Goal: Task Accomplishment & Management: Manage account settings

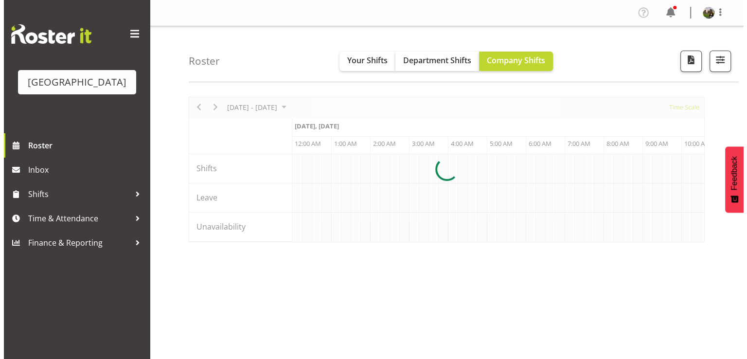
scroll to position [0, 4671]
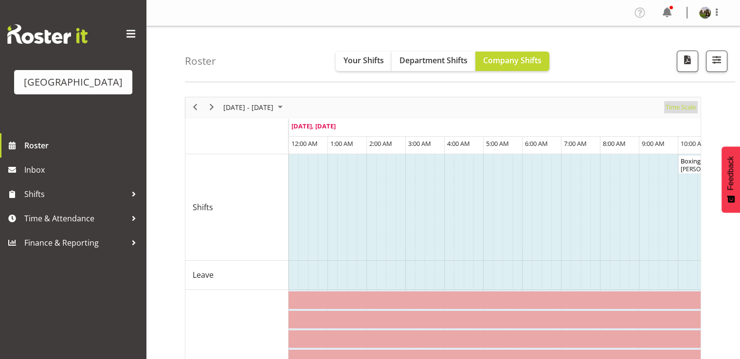
click at [675, 108] on span "Time Scale" at bounding box center [681, 107] width 32 height 12
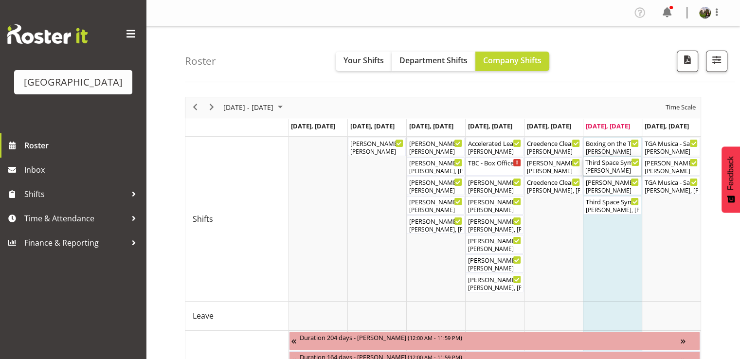
click at [607, 169] on div "[PERSON_NAME]" at bounding box center [612, 170] width 54 height 9
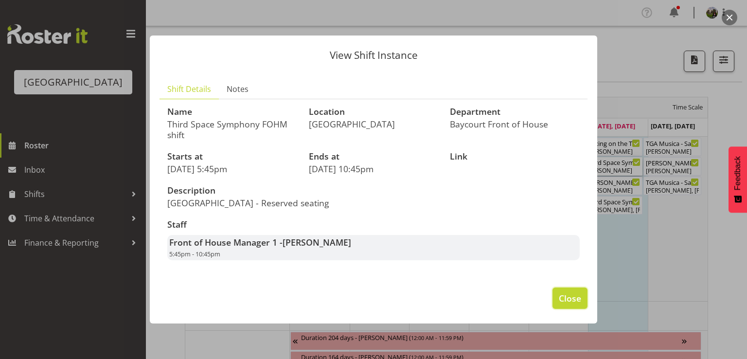
click at [565, 297] on span "Close" at bounding box center [570, 298] width 22 height 13
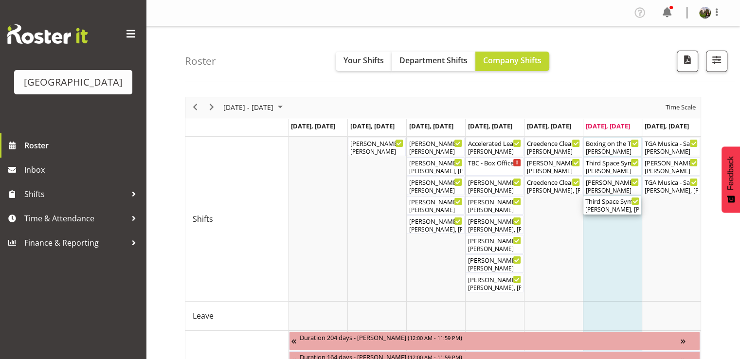
click at [605, 202] on div "Third Space Symphony ( 06:30 PM - 10:30 PM )" at bounding box center [612, 201] width 54 height 10
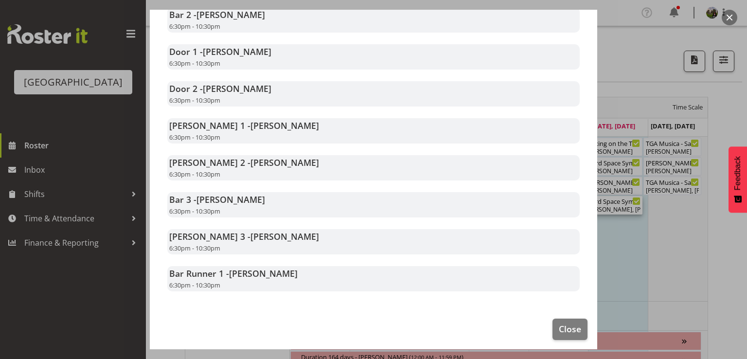
scroll to position [269, 0]
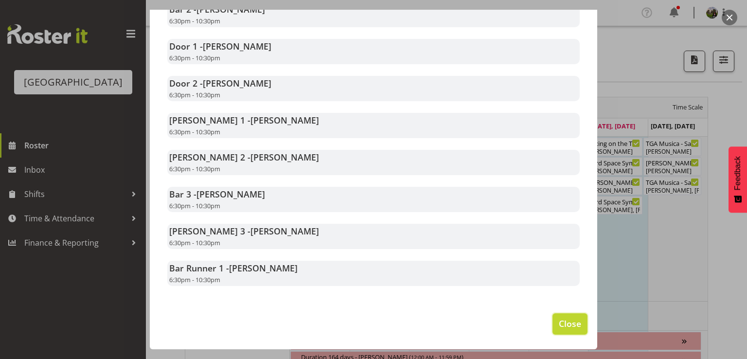
click at [559, 323] on span "Close" at bounding box center [570, 323] width 22 height 13
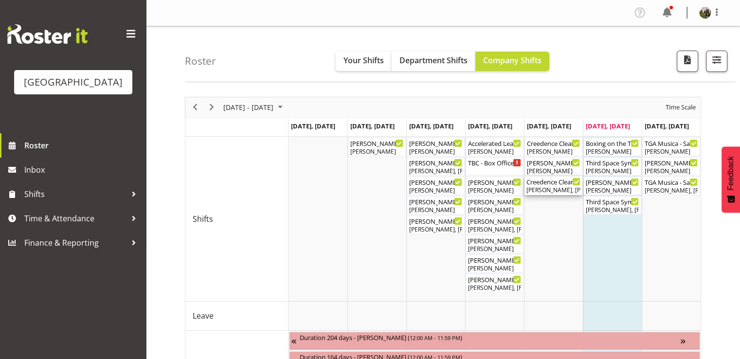
click at [552, 187] on div "[PERSON_NAME], [PERSON_NAME], [PERSON_NAME], [PERSON_NAME], [PERSON_NAME], [PER…" at bounding box center [553, 190] width 54 height 9
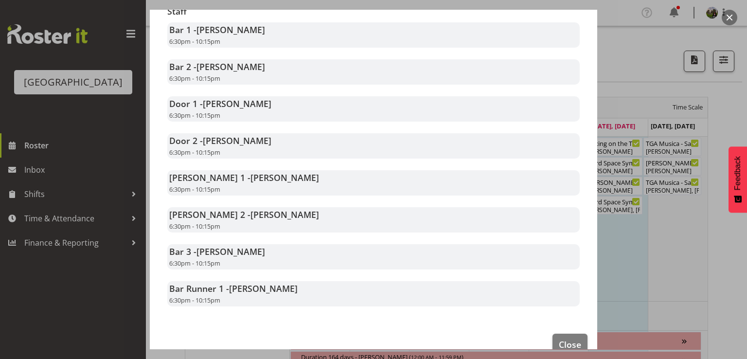
scroll to position [195, 0]
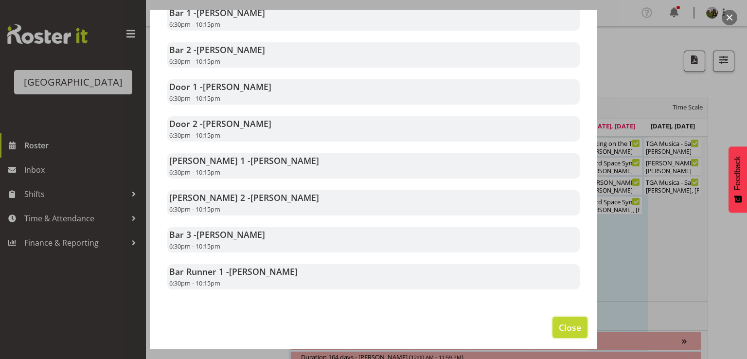
click at [559, 326] on span "Close" at bounding box center [570, 327] width 22 height 13
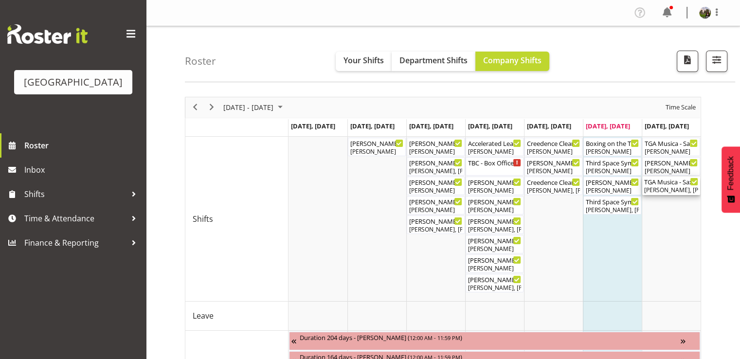
click at [666, 186] on div "[PERSON_NAME], [PERSON_NAME], [PERSON_NAME], [PERSON_NAME]" at bounding box center [671, 190] width 54 height 9
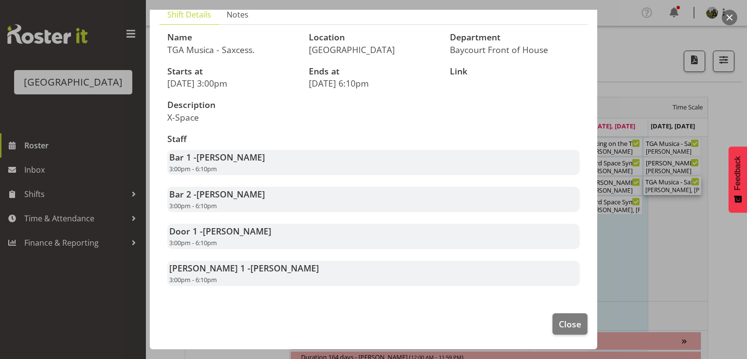
scroll to position [84, 0]
click at [567, 321] on span "Close" at bounding box center [570, 324] width 22 height 13
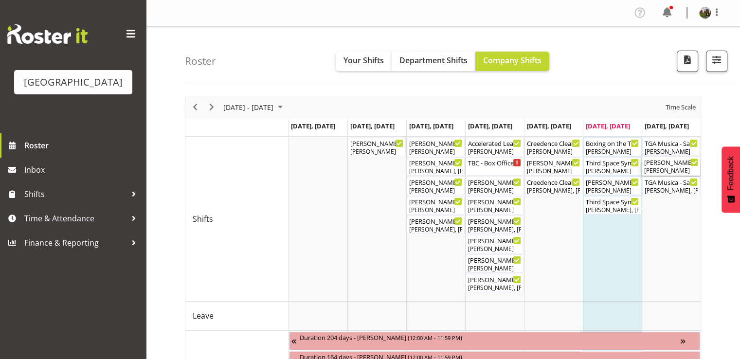
click at [665, 165] on div "Robin - Saxcess Box Office ( 02:30 PM - 04:30 PM )" at bounding box center [671, 162] width 54 height 10
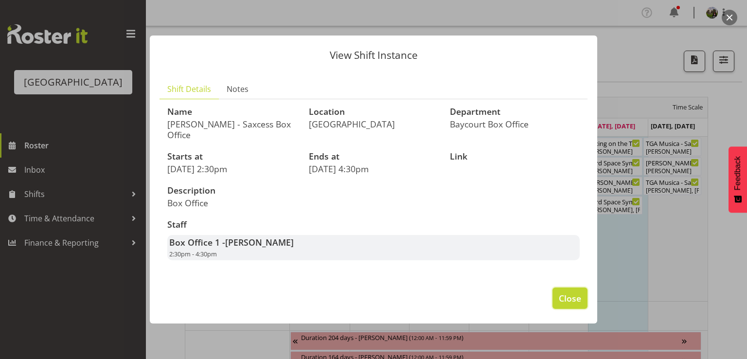
click at [572, 299] on span "Close" at bounding box center [570, 298] width 22 height 13
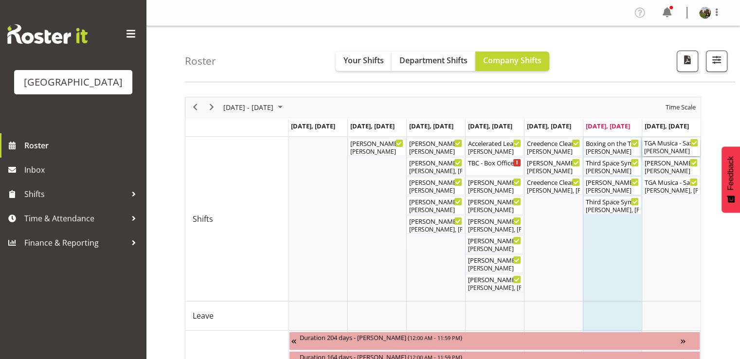
click at [661, 145] on div "TGA Musica - Saxcess. FOHM Shift ( 02:30 PM - 06:25 PM )" at bounding box center [671, 143] width 54 height 10
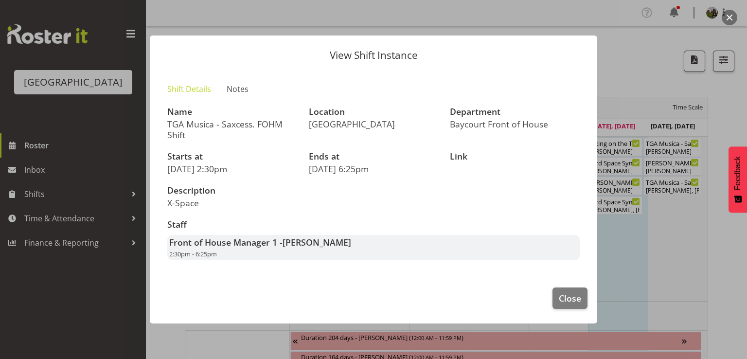
click at [662, 189] on div at bounding box center [373, 179] width 747 height 359
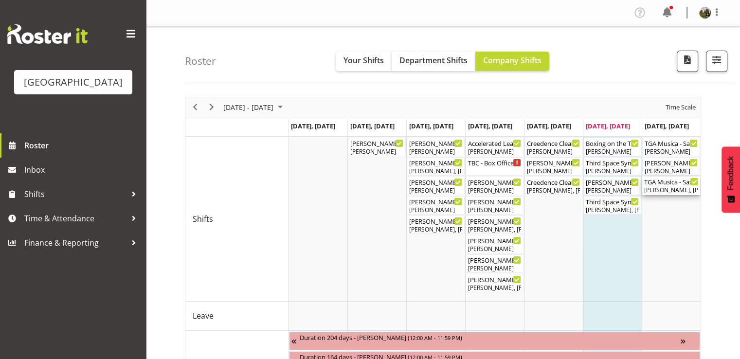
click at [662, 189] on div "Aaron Smart, Dominique Vogler, Chris Darlington, Sumner Raos" at bounding box center [671, 190] width 54 height 9
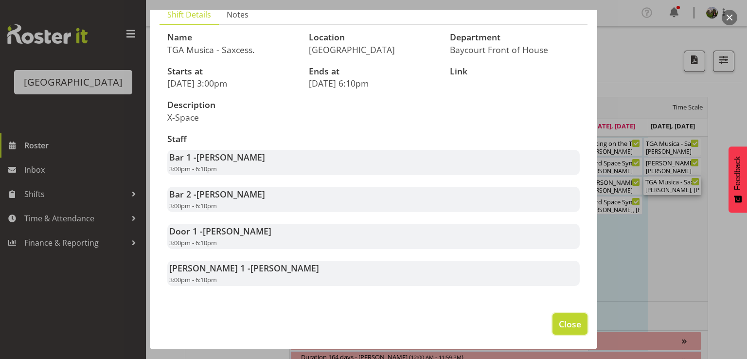
click at [570, 324] on span "Close" at bounding box center [570, 324] width 22 height 13
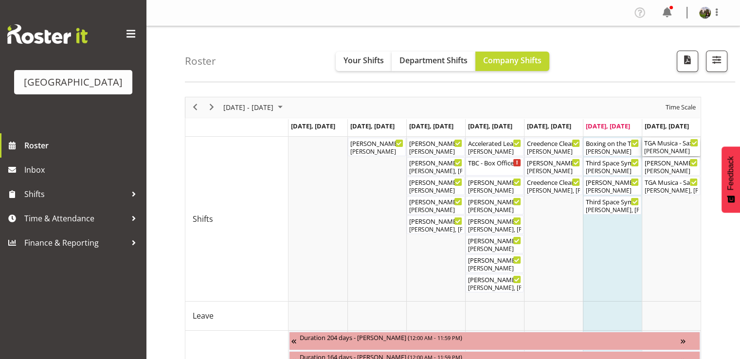
click at [661, 150] on div "[PERSON_NAME]" at bounding box center [671, 151] width 54 height 9
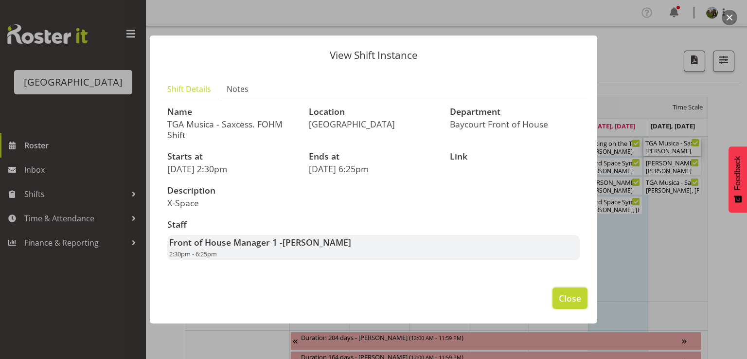
click at [573, 294] on span "Close" at bounding box center [570, 298] width 22 height 13
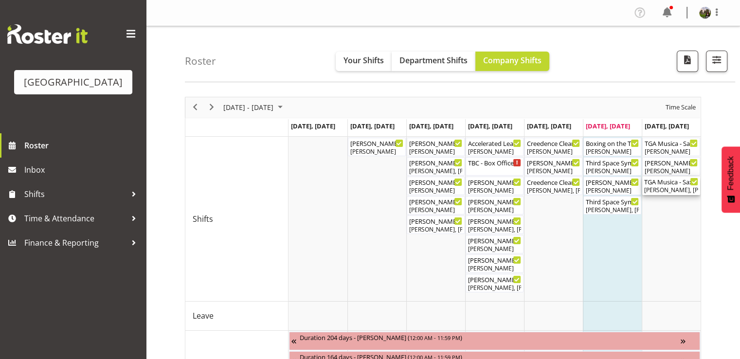
click at [663, 185] on div "TGA Musica - Saxcess. ( 03:00 PM - 06:10 PM )" at bounding box center [671, 182] width 54 height 10
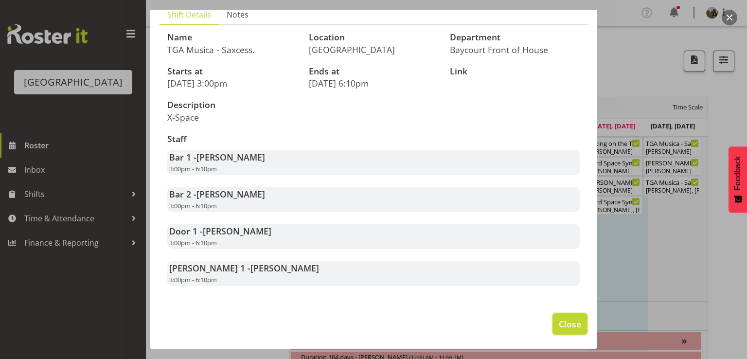
click at [562, 324] on span "Close" at bounding box center [570, 324] width 22 height 13
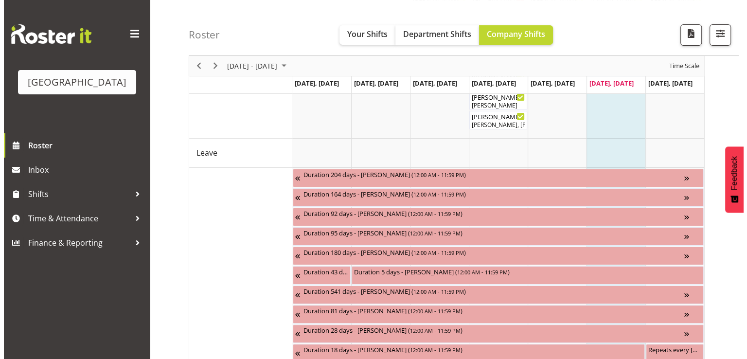
scroll to position [0, 0]
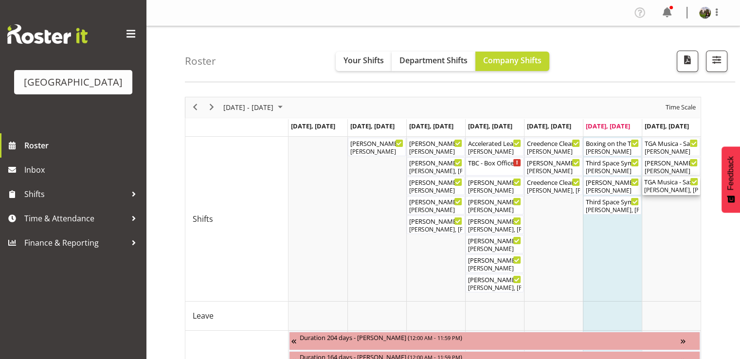
click at [663, 184] on div "TGA Musica - Saxcess. ( 03:00 PM - 06:10 PM )" at bounding box center [671, 182] width 54 height 10
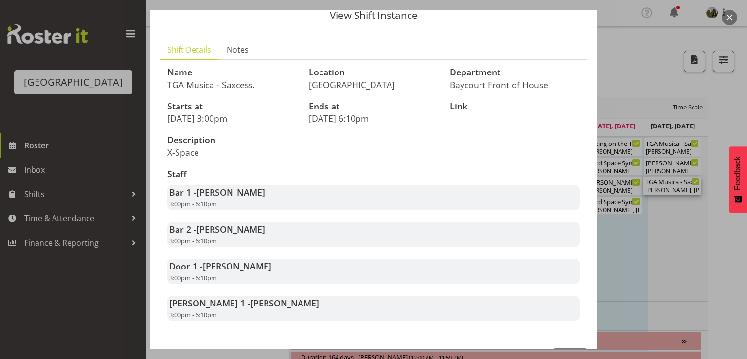
scroll to position [84, 0]
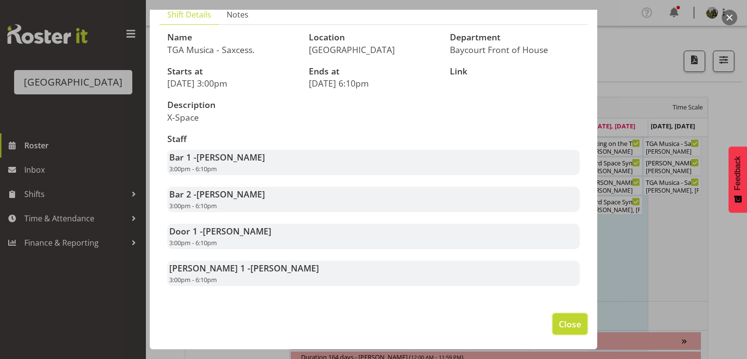
click at [559, 322] on span "Close" at bounding box center [570, 324] width 22 height 13
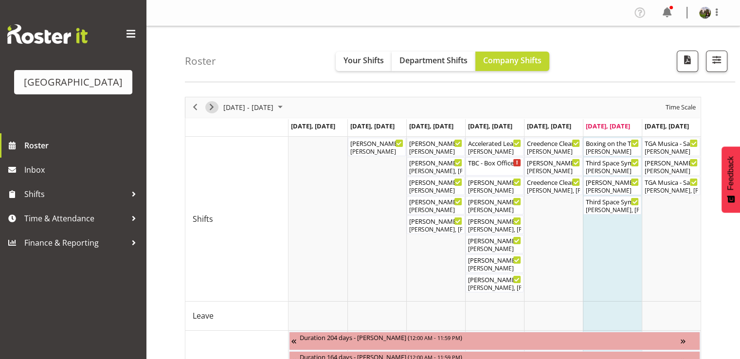
click at [215, 105] on span "Next" at bounding box center [212, 107] width 12 height 12
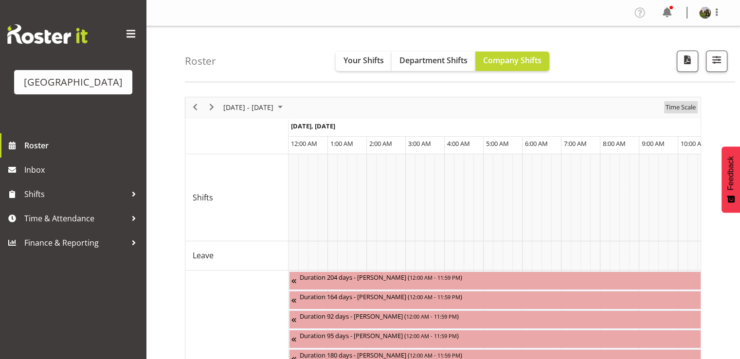
click at [671, 109] on span "Time Scale" at bounding box center [681, 107] width 32 height 12
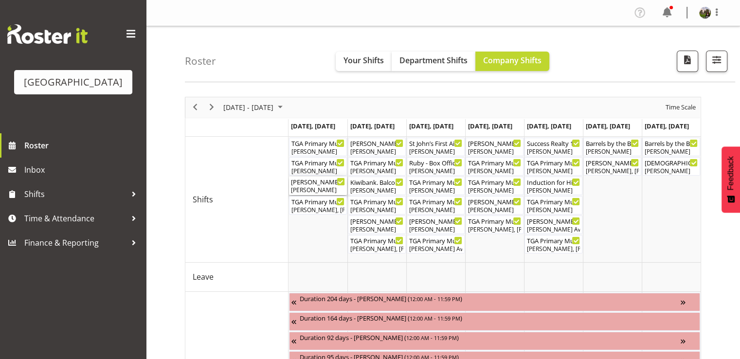
click at [317, 185] on div "Wendy - Primary School Choir ( 05:30 PM - 07:30 PM ) Wendy Auld" at bounding box center [318, 186] width 54 height 18
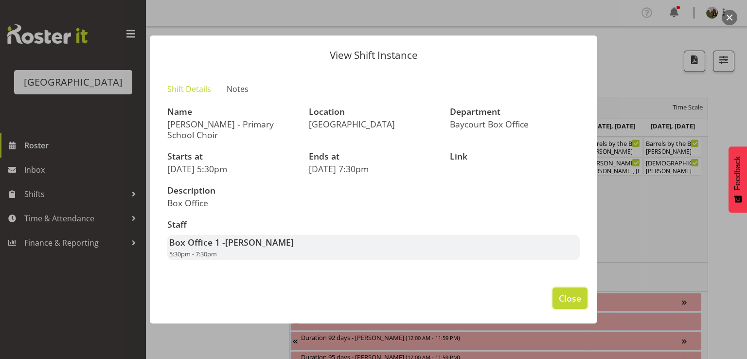
click at [561, 295] on span "Close" at bounding box center [570, 298] width 22 height 13
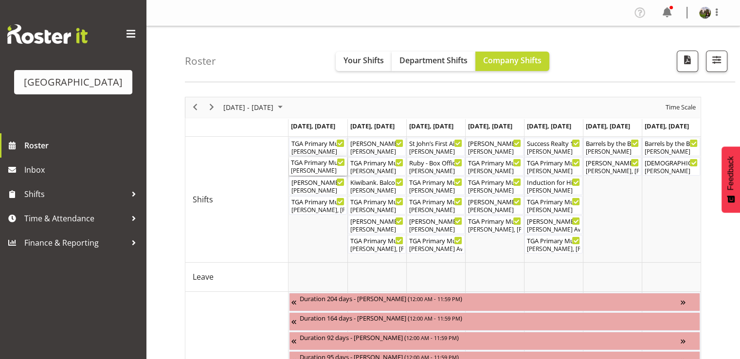
click at [320, 168] on div "Robin Hendriks" at bounding box center [318, 170] width 54 height 9
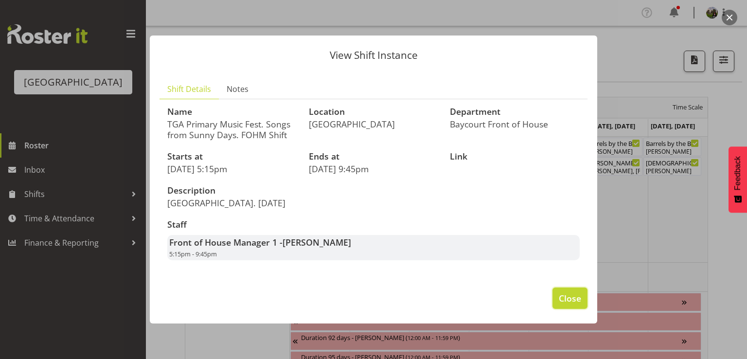
click at [565, 297] on span "Close" at bounding box center [570, 298] width 22 height 13
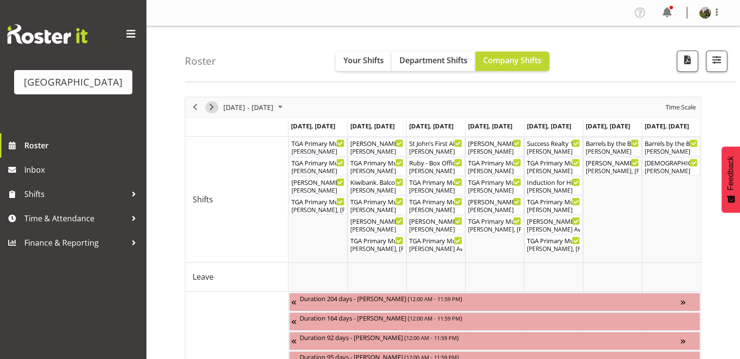
click at [210, 108] on span "Next" at bounding box center [212, 107] width 12 height 12
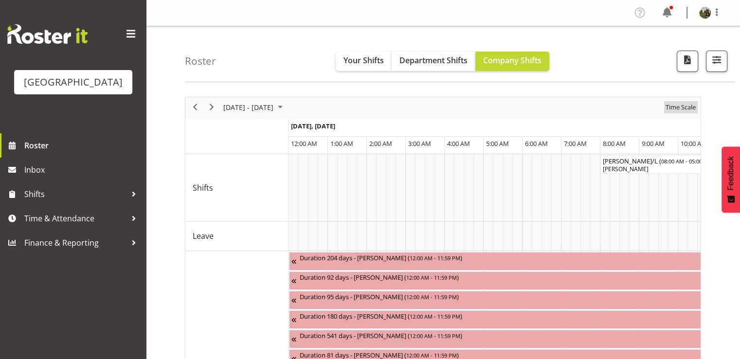
click at [677, 106] on span "Time Scale" at bounding box center [681, 107] width 32 height 12
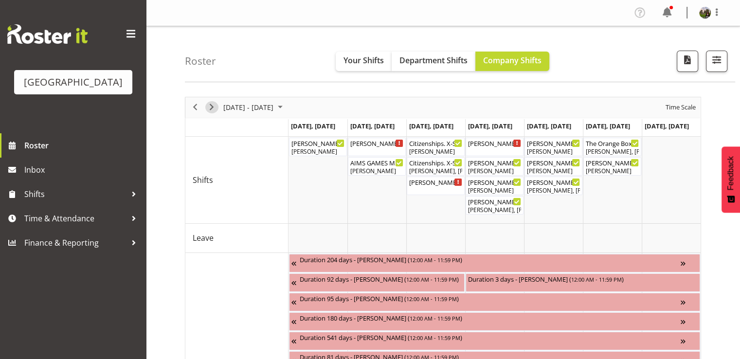
click at [218, 108] on div "next period" at bounding box center [211, 107] width 17 height 20
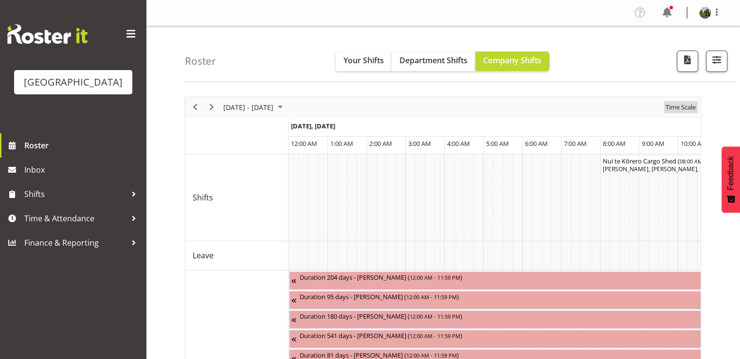
click at [679, 106] on span "Time Scale" at bounding box center [681, 107] width 32 height 12
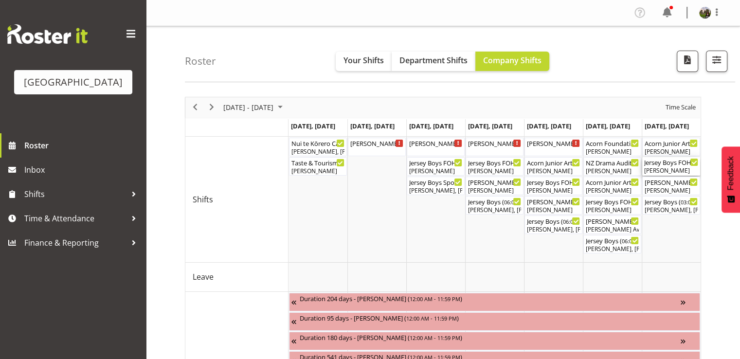
click at [671, 167] on div "[PERSON_NAME]" at bounding box center [671, 170] width 54 height 9
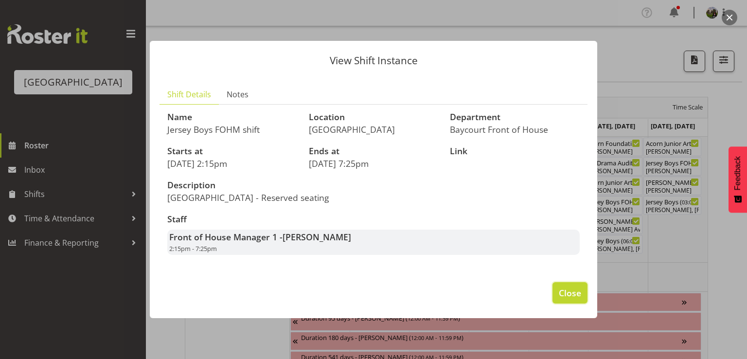
click at [579, 296] on span "Close" at bounding box center [570, 293] width 22 height 13
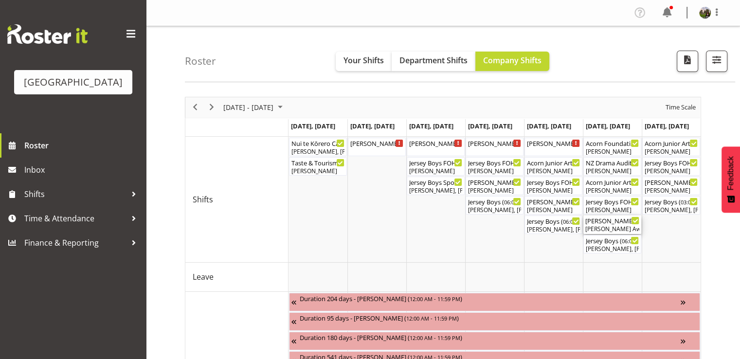
click at [610, 220] on div "Bobby- Lea - Jersey Boys - Box Office ( 05:30 PM - 07:30 PM )" at bounding box center [612, 221] width 54 height 10
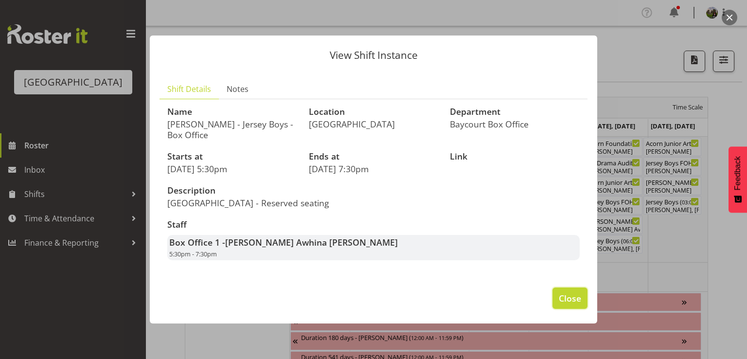
click at [566, 290] on button "Close" at bounding box center [570, 298] width 35 height 21
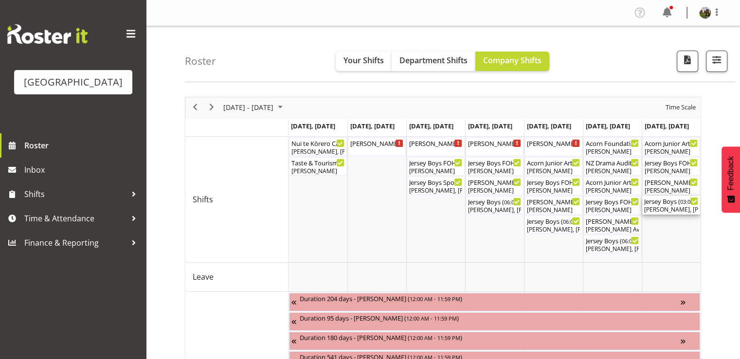
click at [656, 205] on div "Jersey Boys ( 03:00 PM - 07:10 PM )" at bounding box center [671, 201] width 54 height 10
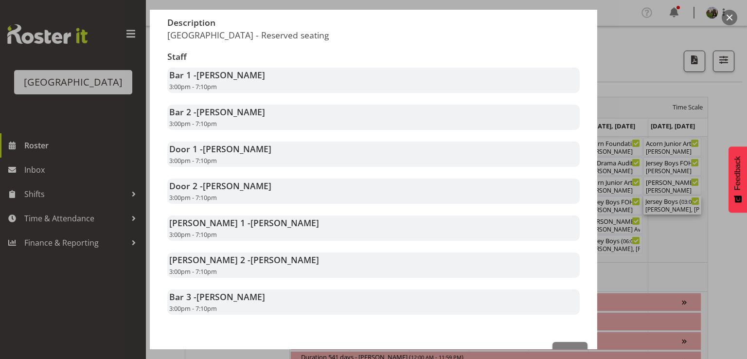
scroll to position [195, 0]
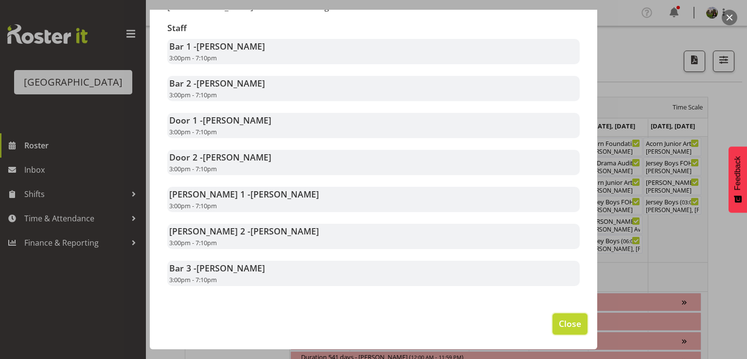
click at [559, 318] on span "Close" at bounding box center [570, 323] width 22 height 13
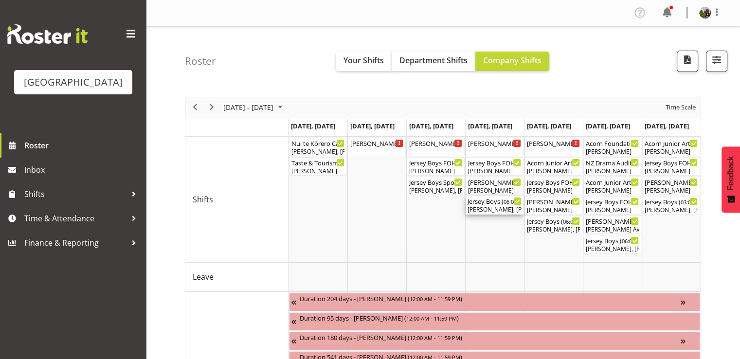
click at [481, 209] on div "Chris Darlington, Emma Johns, Alec Were, Jody Smart, Amanda Clark, Katherine Ma…" at bounding box center [495, 209] width 54 height 9
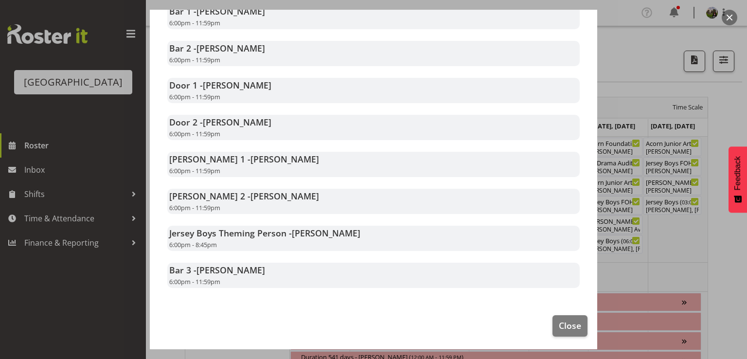
scroll to position [232, 0]
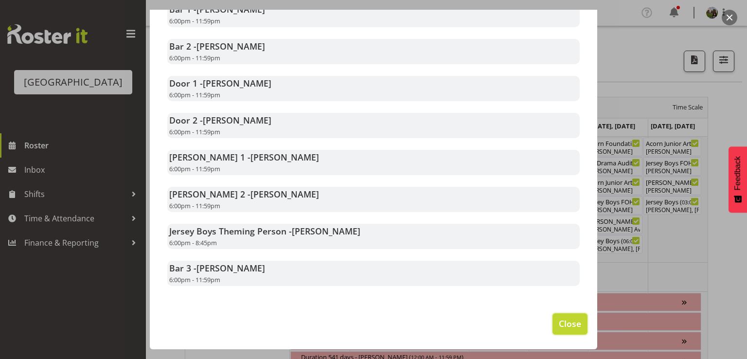
click at [564, 321] on span "Close" at bounding box center [570, 323] width 22 height 13
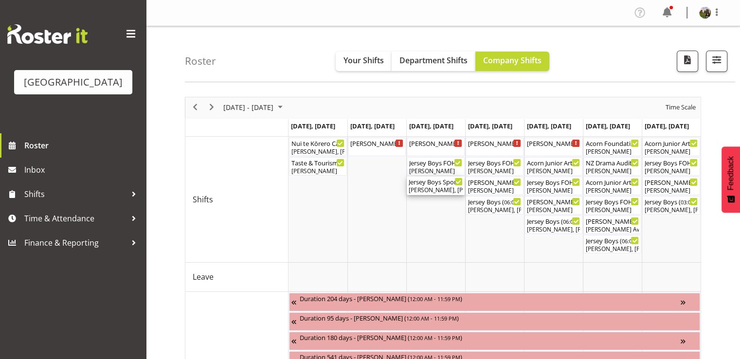
click at [435, 186] on div "Amy Duncanson, Dominique Vogler, Ruby Grace, Alec Were, Aaron Smart" at bounding box center [436, 190] width 54 height 9
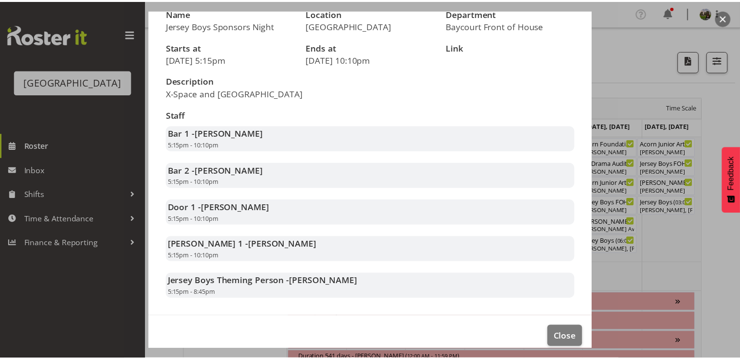
scroll to position [121, 0]
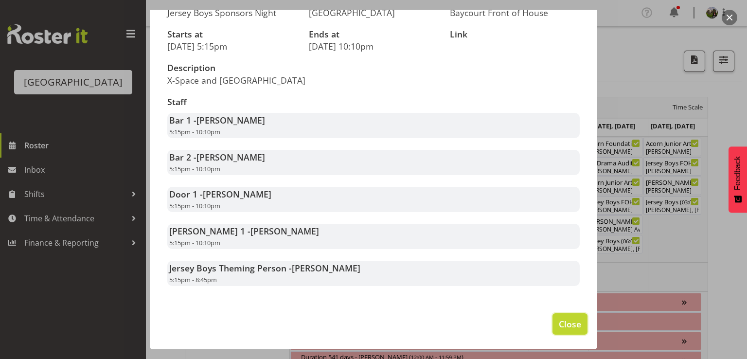
click at [568, 322] on span "Close" at bounding box center [570, 324] width 22 height 13
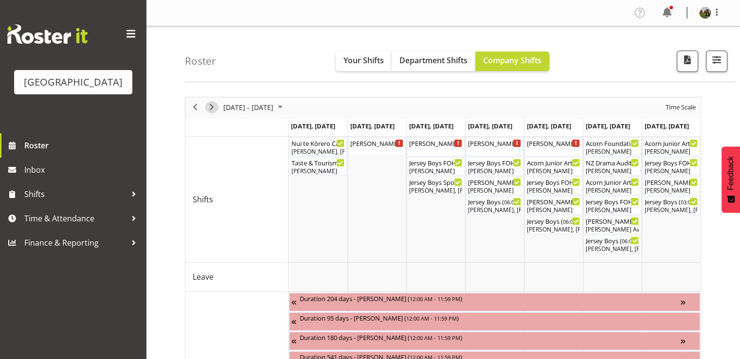
click at [214, 106] on span "Next" at bounding box center [212, 107] width 12 height 12
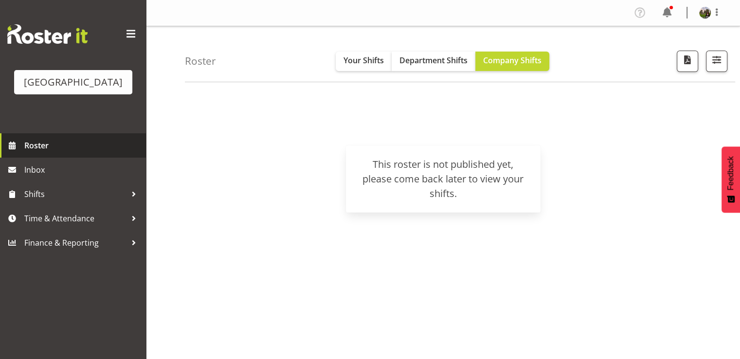
click at [38, 153] on span "Roster" at bounding box center [82, 145] width 117 height 15
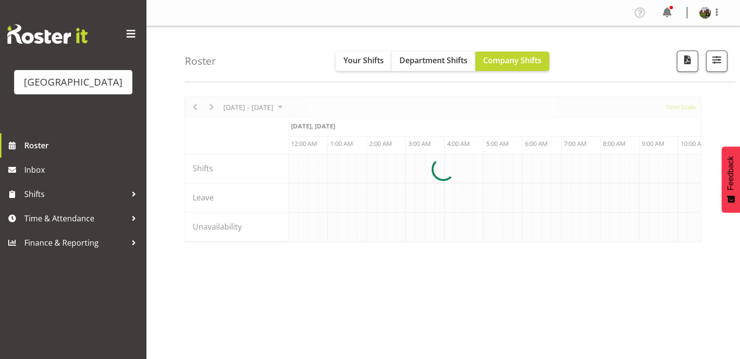
scroll to position [0, 4671]
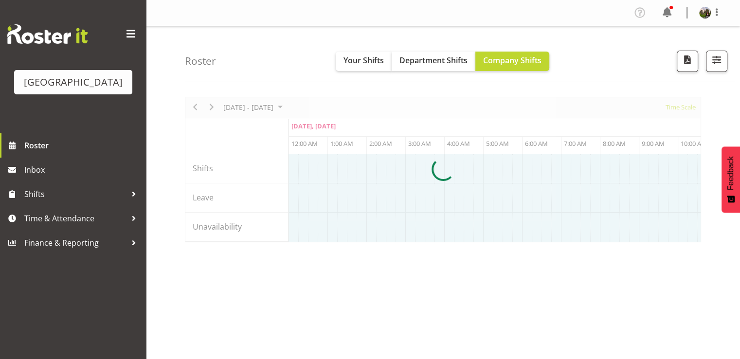
click at [676, 108] on div at bounding box center [443, 169] width 516 height 145
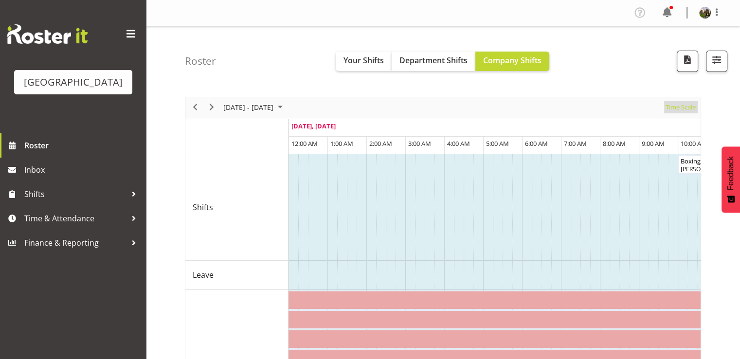
click at [679, 107] on span "Time Scale" at bounding box center [681, 107] width 32 height 12
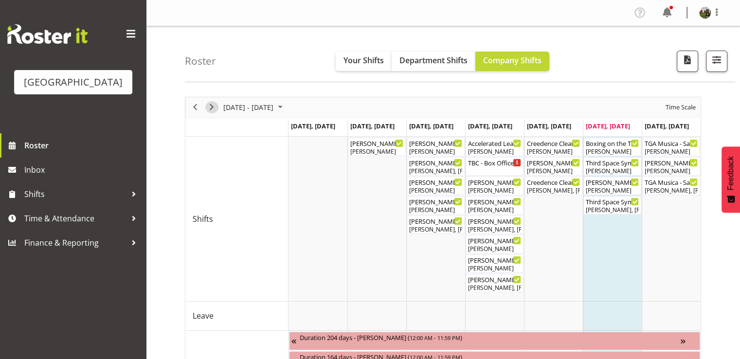
click at [214, 104] on span "Next" at bounding box center [212, 107] width 12 height 12
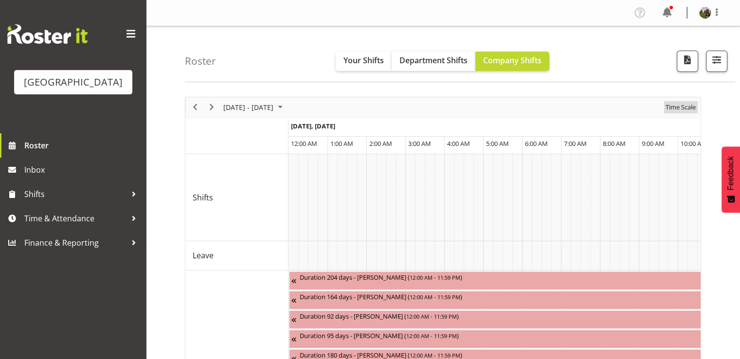
click at [679, 108] on span "Time Scale" at bounding box center [681, 107] width 32 height 12
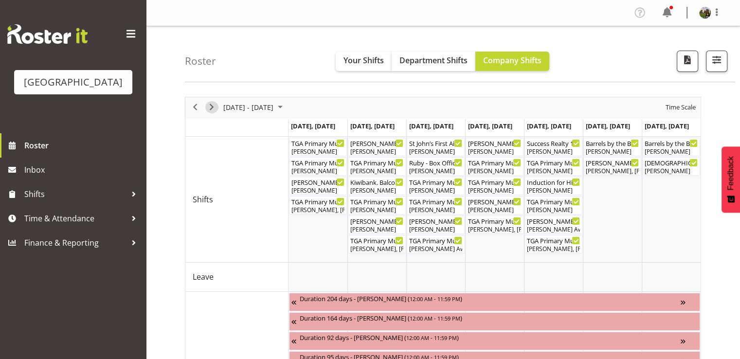
click at [216, 107] on span "Next" at bounding box center [212, 107] width 12 height 12
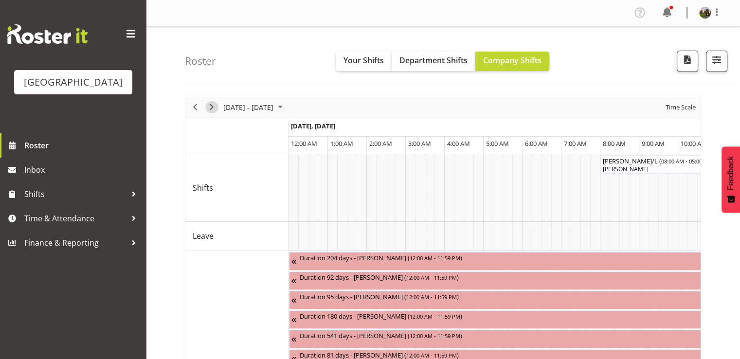
click at [212, 106] on span "Next" at bounding box center [212, 107] width 12 height 12
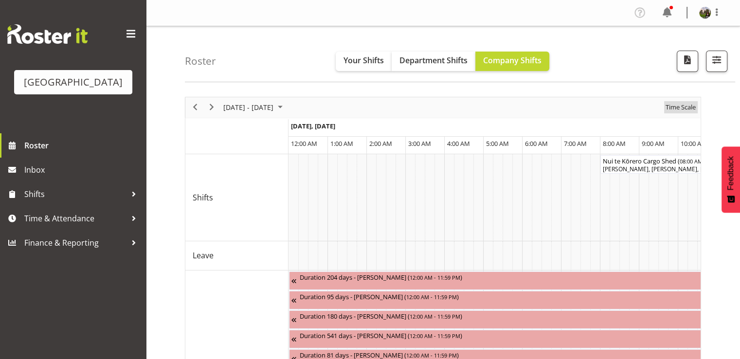
click at [673, 108] on span "Time Scale" at bounding box center [681, 107] width 32 height 12
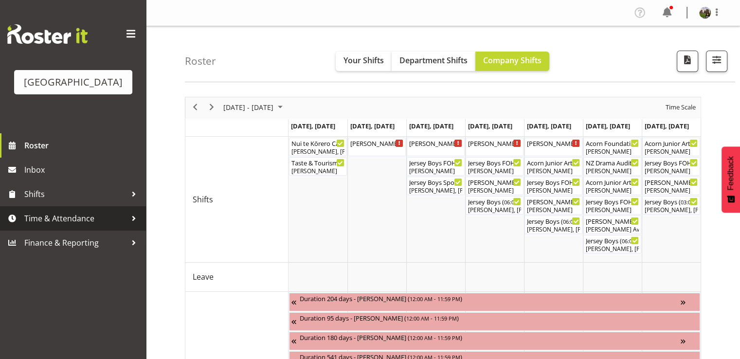
click at [70, 226] on span "Time & Attendance" at bounding box center [75, 218] width 102 height 15
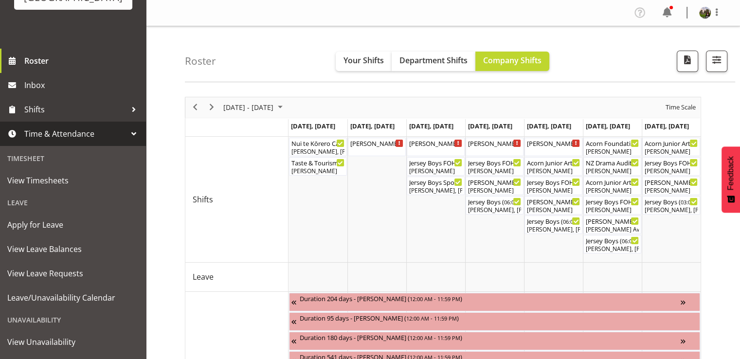
scroll to position [145, 0]
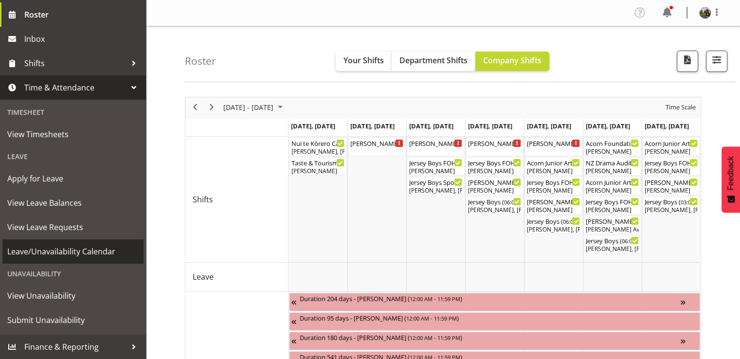
click at [77, 252] on span "Leave/Unavailability Calendar" at bounding box center [72, 251] width 131 height 15
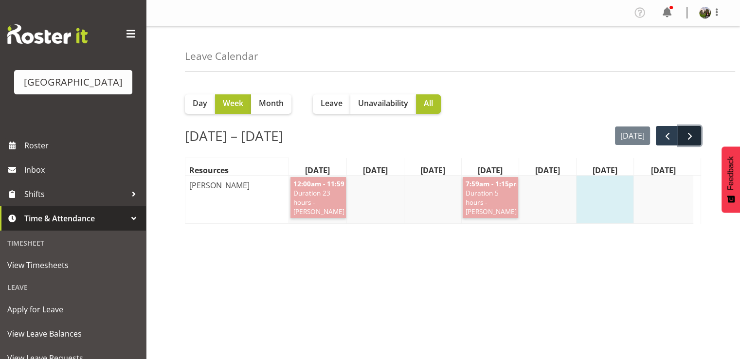
click at [688, 135] on span "next" at bounding box center [690, 136] width 12 height 12
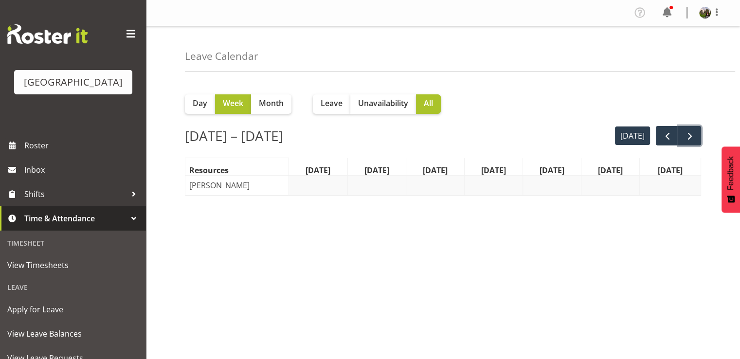
click at [688, 135] on span "next" at bounding box center [690, 136] width 12 height 12
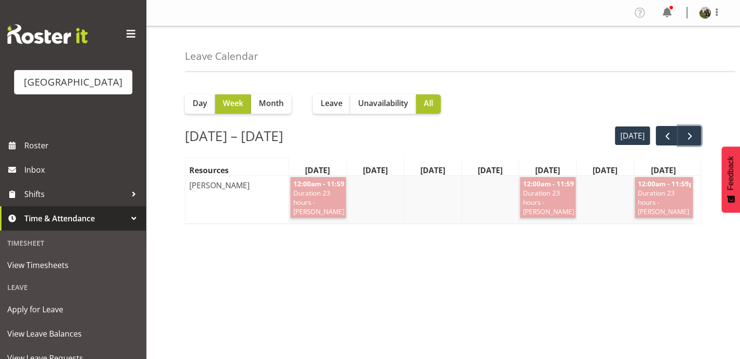
click at [688, 135] on span "next" at bounding box center [690, 136] width 12 height 12
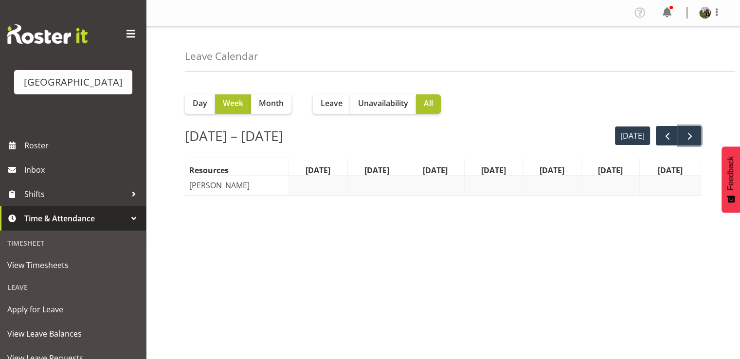
click at [688, 135] on span "next" at bounding box center [690, 136] width 12 height 12
click at [669, 134] on span "prev" at bounding box center [668, 136] width 12 height 12
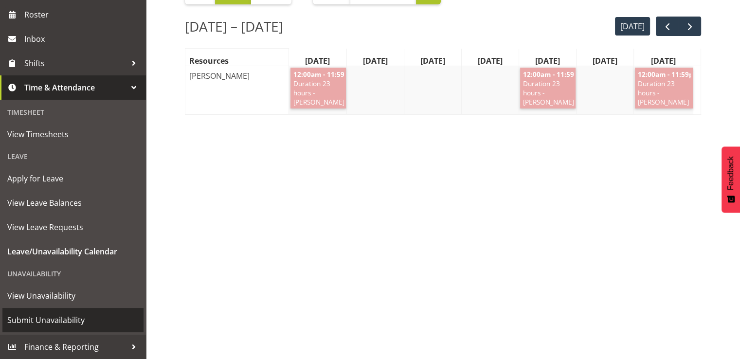
scroll to position [117, 0]
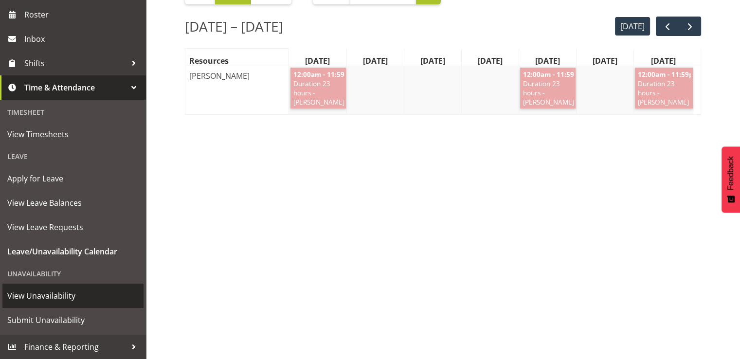
click at [68, 297] on span "View Unavailability" at bounding box center [72, 296] width 131 height 15
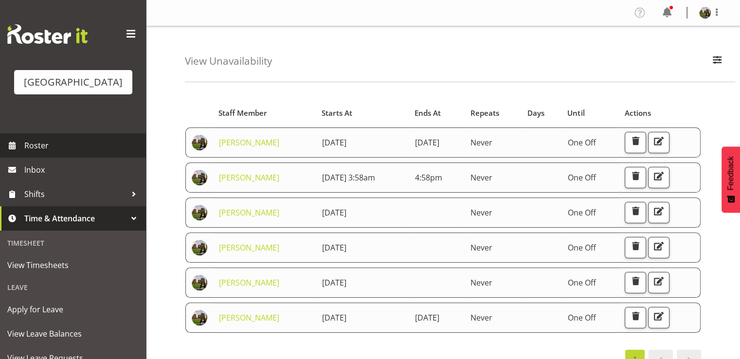
click at [47, 153] on span "Roster" at bounding box center [82, 145] width 117 height 15
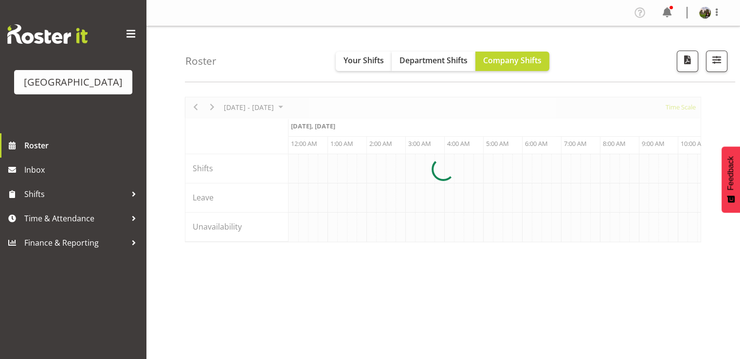
scroll to position [0, 4671]
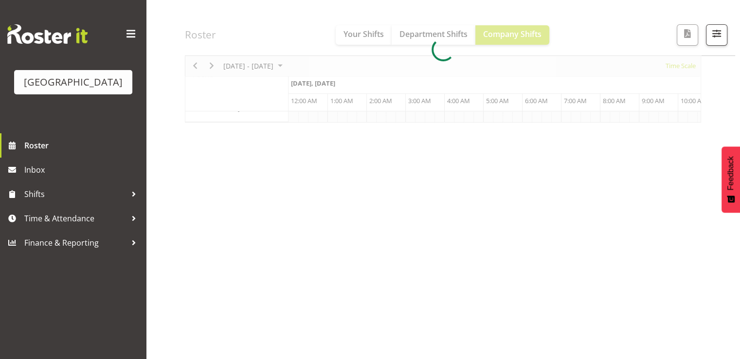
scroll to position [0, 4671]
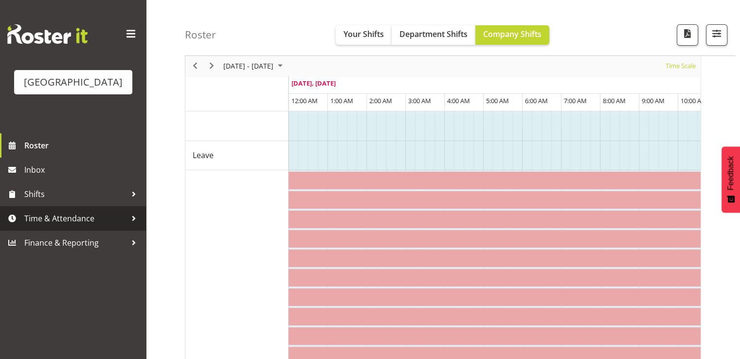
click at [59, 226] on span "Time & Attendance" at bounding box center [75, 218] width 102 height 15
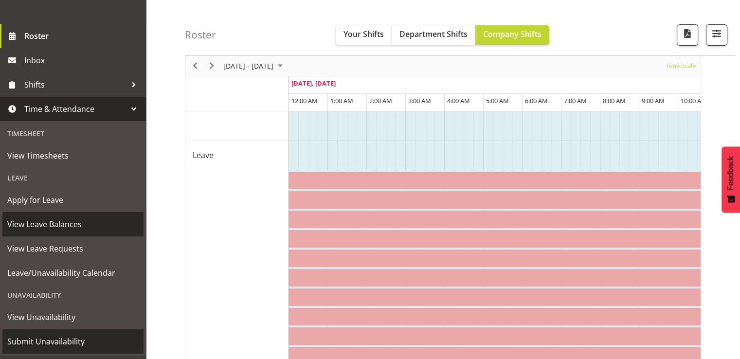
scroll to position [145, 0]
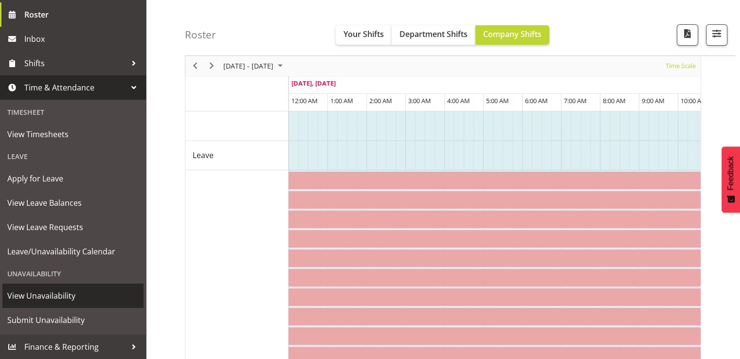
click at [42, 294] on span "View Unavailability" at bounding box center [72, 296] width 131 height 15
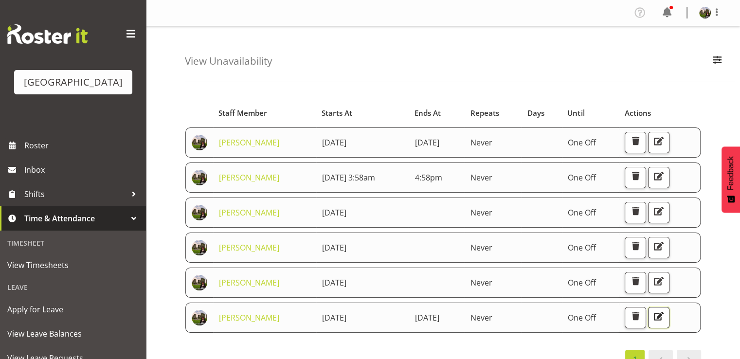
click at [665, 310] on span "button" at bounding box center [658, 316] width 13 height 13
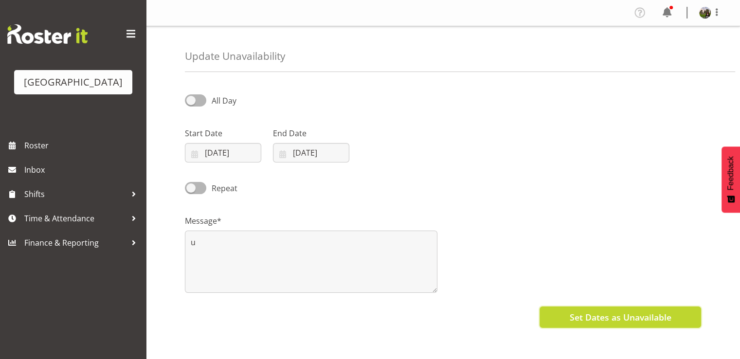
click at [612, 314] on span "Set Dates as Unavailable" at bounding box center [620, 317] width 102 height 13
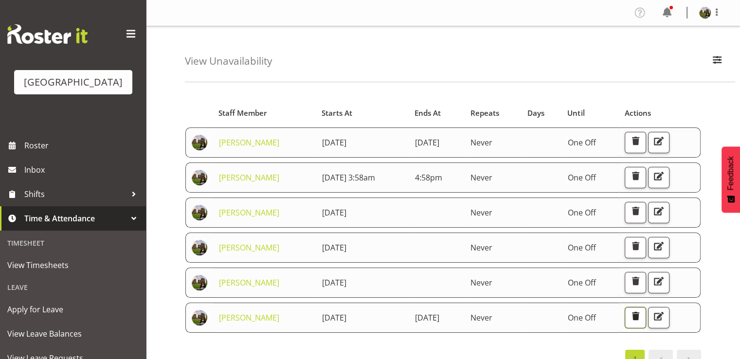
click at [642, 310] on span "button" at bounding box center [635, 316] width 13 height 13
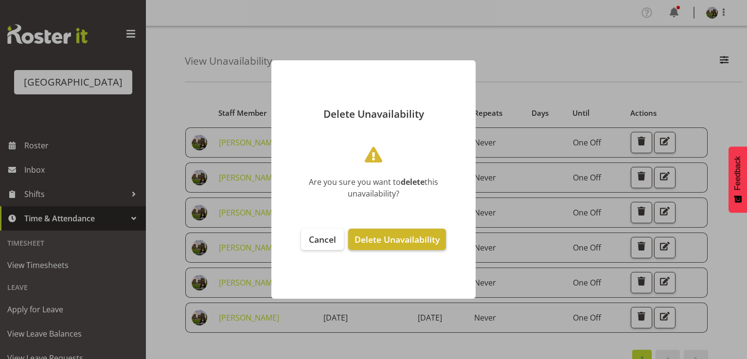
click at [373, 236] on span "Delete Unavailability" at bounding box center [397, 240] width 85 height 12
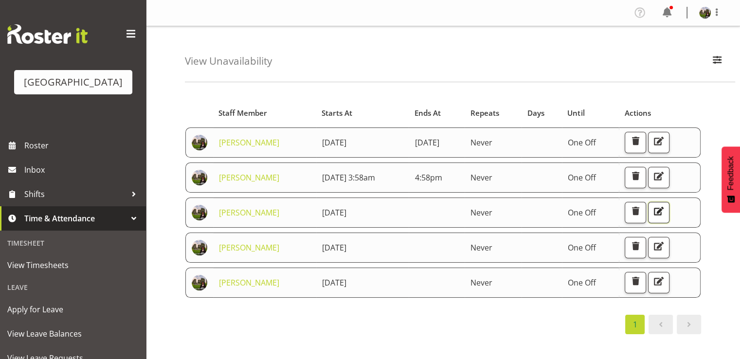
click at [665, 209] on span "button" at bounding box center [658, 211] width 13 height 13
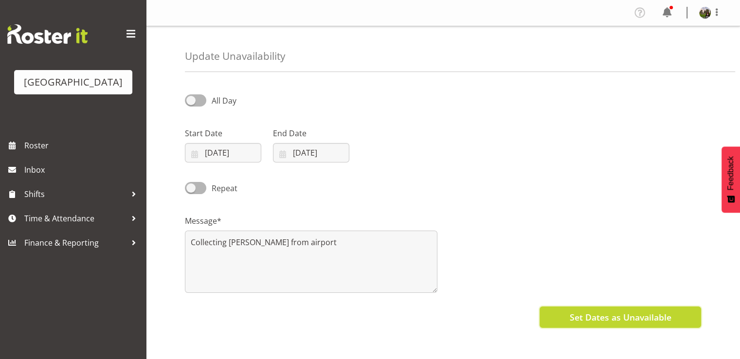
click at [577, 316] on span "Set Dates as Unavailable" at bounding box center [620, 317] width 102 height 13
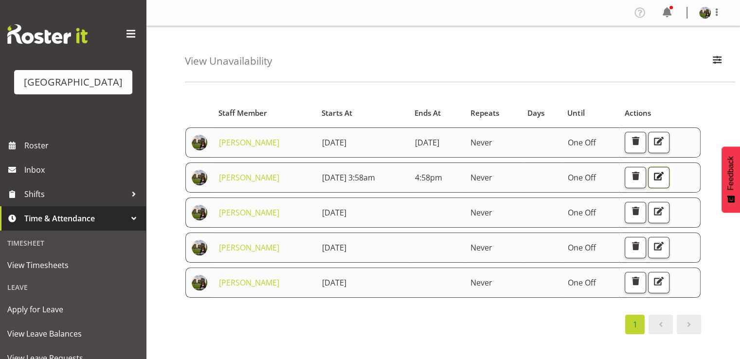
click at [665, 178] on span "button" at bounding box center [658, 176] width 13 height 13
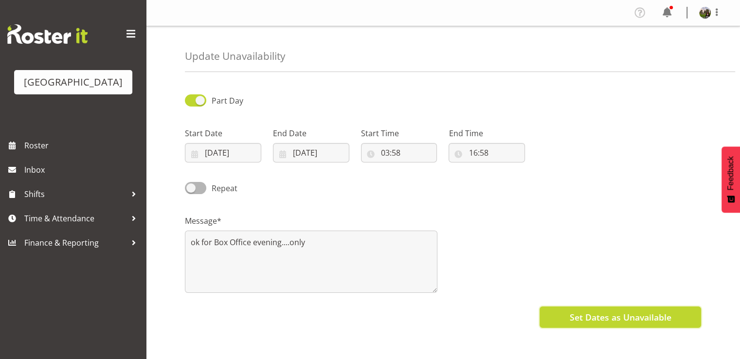
click at [623, 318] on span "Set Dates as Unavailable" at bounding box center [620, 317] width 102 height 13
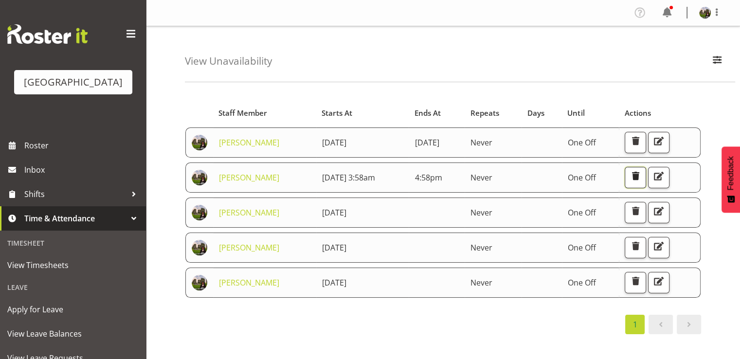
click at [642, 174] on span "button" at bounding box center [635, 176] width 13 height 13
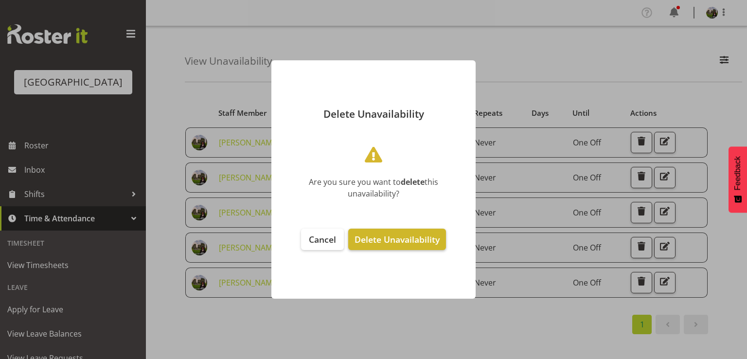
click at [368, 240] on span "Delete Unavailability" at bounding box center [397, 240] width 85 height 12
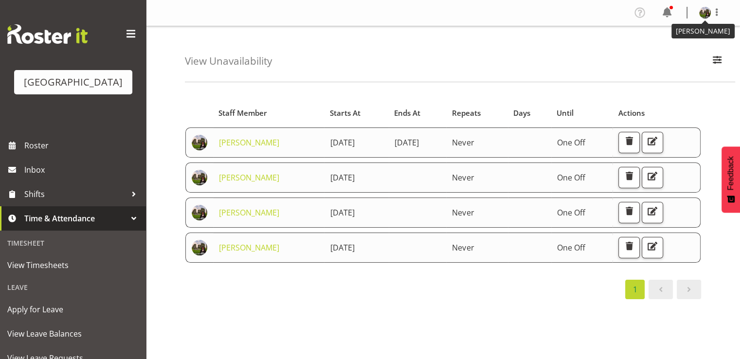
click at [706, 16] on img at bounding box center [705, 13] width 12 height 12
click at [663, 51] on link "Log Out" at bounding box center [675, 51] width 93 height 18
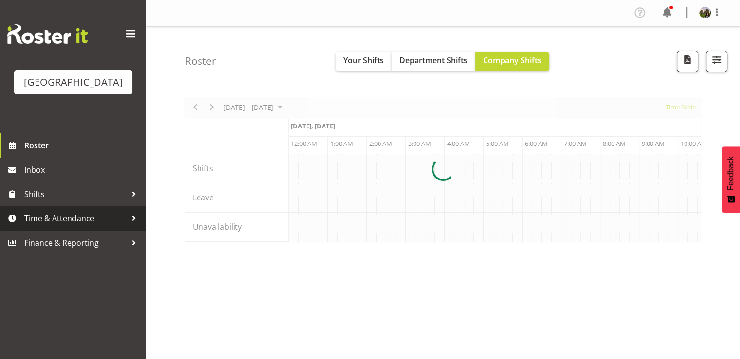
scroll to position [0, 4671]
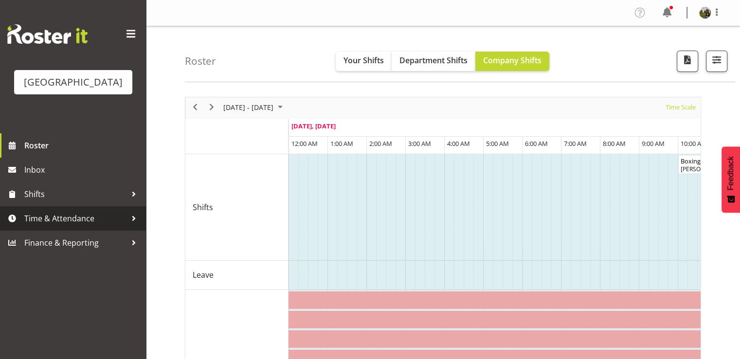
click at [70, 226] on span "Time & Attendance" at bounding box center [75, 218] width 102 height 15
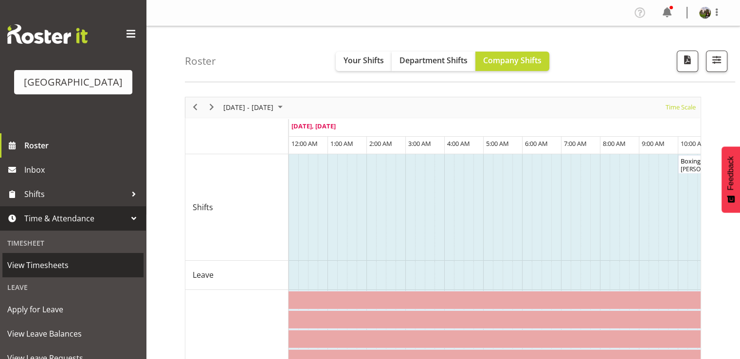
scroll to position [145, 0]
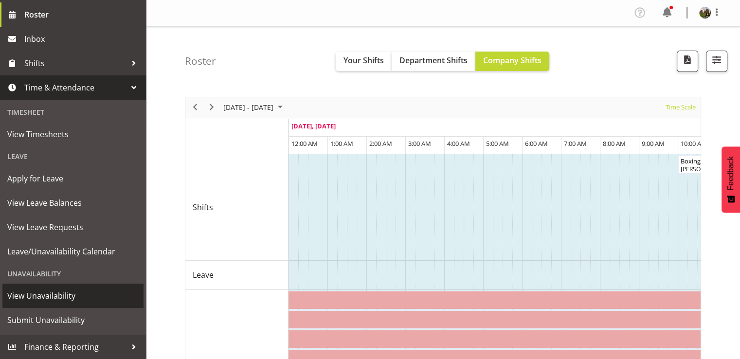
click at [53, 294] on span "View Unavailability" at bounding box center [72, 296] width 131 height 15
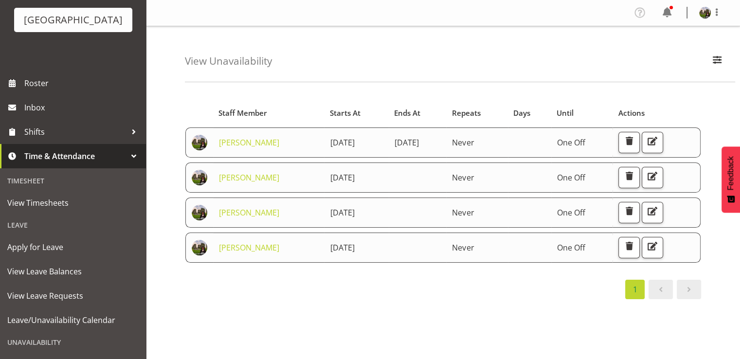
scroll to position [145, 0]
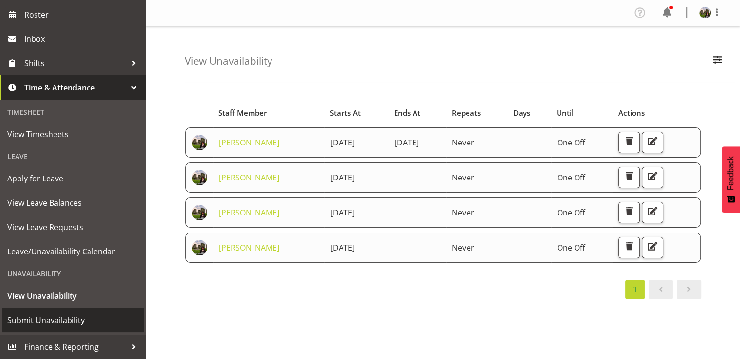
click at [53, 319] on span "Submit Unavailability" at bounding box center [72, 320] width 131 height 15
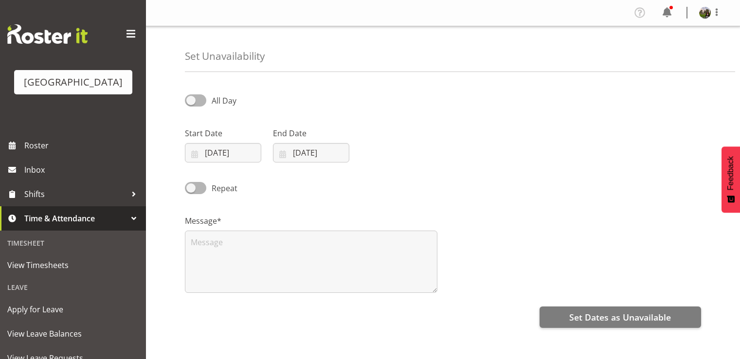
select select "7"
select select "2025"
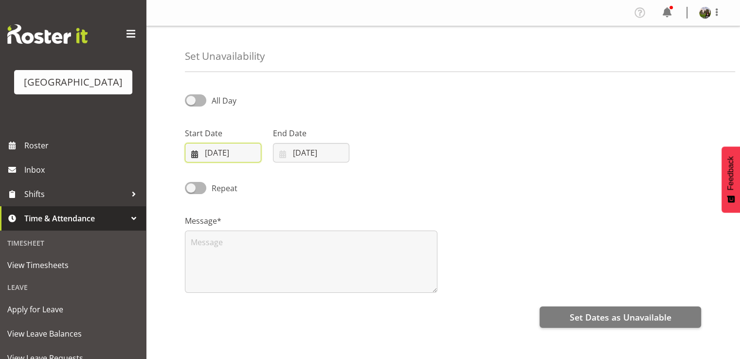
click at [220, 152] on input "[DATE]" at bounding box center [223, 152] width 76 height 19
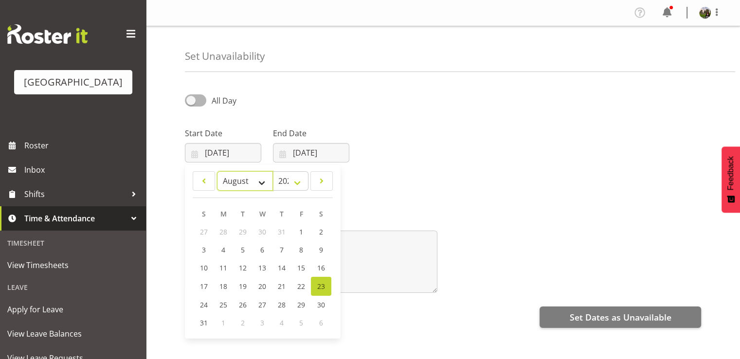
click at [259, 182] on select "January February March April May June July August September October November De…" at bounding box center [245, 180] width 56 height 19
select select "9"
click at [217, 171] on select "January February March April May June July August September October November De…" at bounding box center [245, 180] width 56 height 19
click at [282, 246] on span "9" at bounding box center [282, 249] width 4 height 9
type input "09/10/2025"
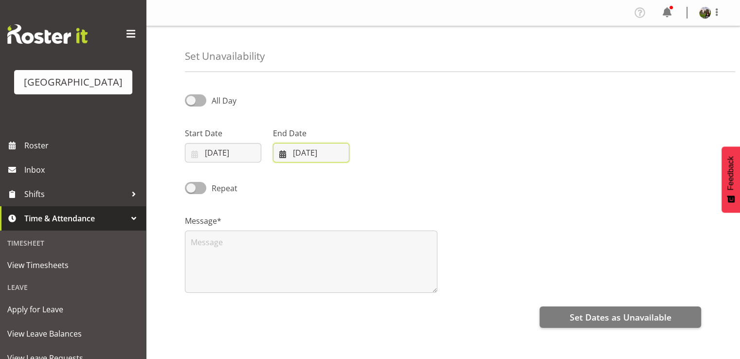
click at [312, 152] on input "23/08/2025" at bounding box center [311, 152] width 76 height 19
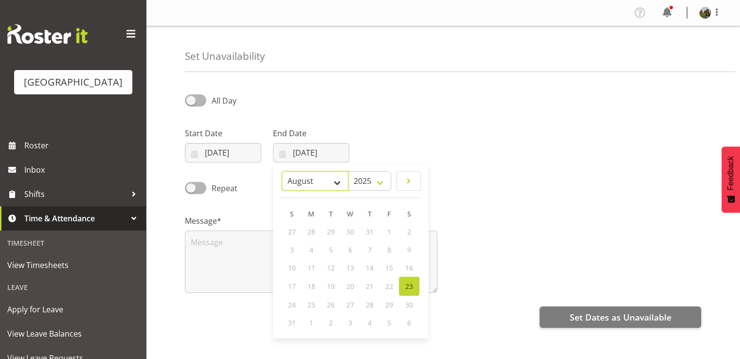
click at [334, 179] on select "January February March April May June July August September October November De…" at bounding box center [315, 180] width 67 height 19
select select "9"
click at [282, 171] on select "January February March April May June July August September October November De…" at bounding box center [315, 180] width 67 height 19
click at [389, 252] on span "10" at bounding box center [390, 249] width 8 height 9
type input "10/10/2025"
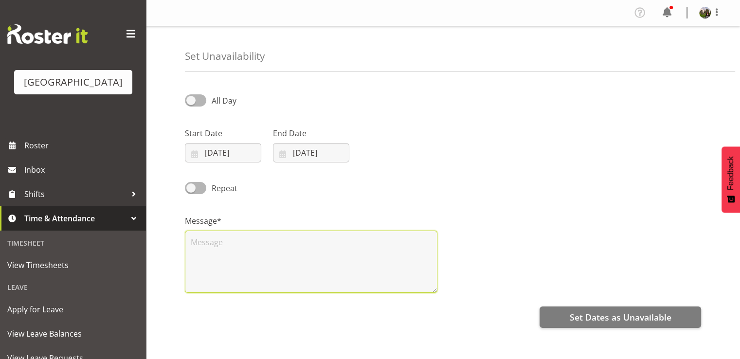
click at [237, 255] on textarea at bounding box center [311, 262] width 253 height 62
click at [220, 245] on textarea "Away in auckland for a concert" at bounding box center [311, 262] width 253 height 62
click at [327, 247] on textarea "Away in Auckland for a concert" at bounding box center [311, 262] width 253 height 62
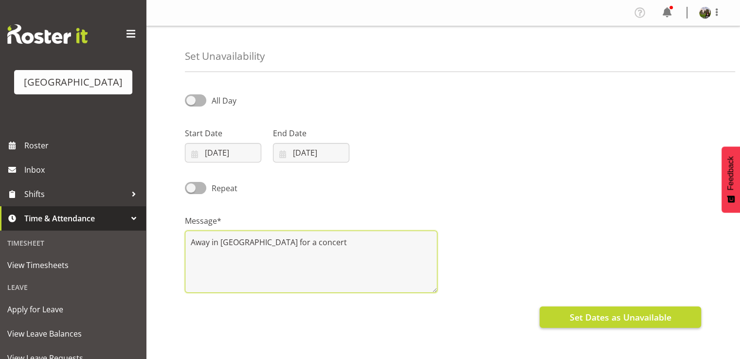
type textarea "Away in Auckland for a concert"
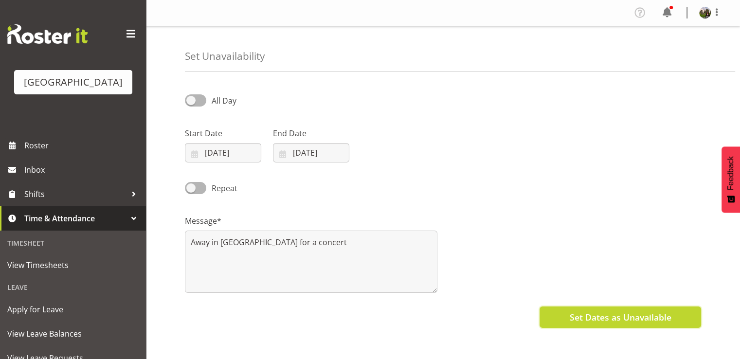
click at [609, 318] on span "Set Dates as Unavailable" at bounding box center [620, 317] width 102 height 13
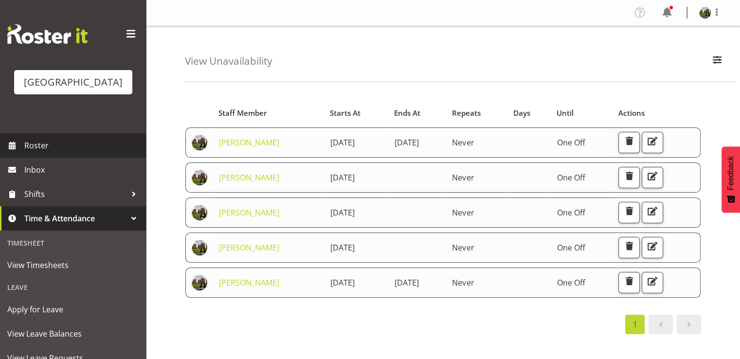
click at [40, 153] on span "Roster" at bounding box center [82, 145] width 117 height 15
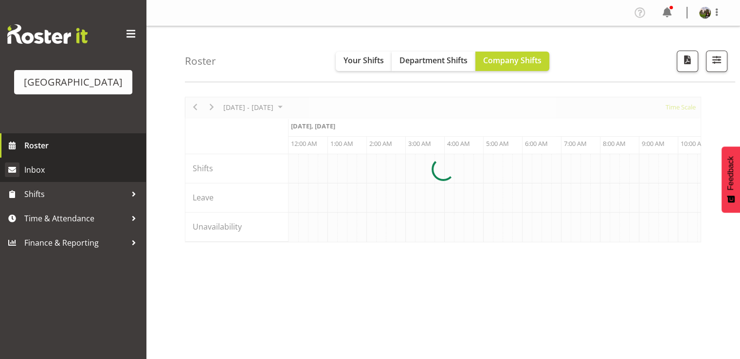
scroll to position [0, 4671]
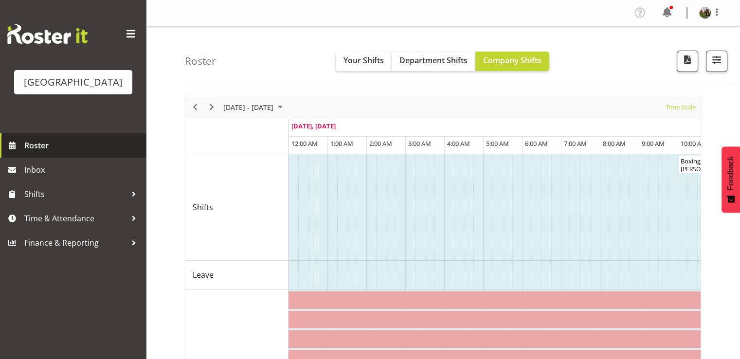
click at [32, 153] on span "Roster" at bounding box center [82, 145] width 117 height 15
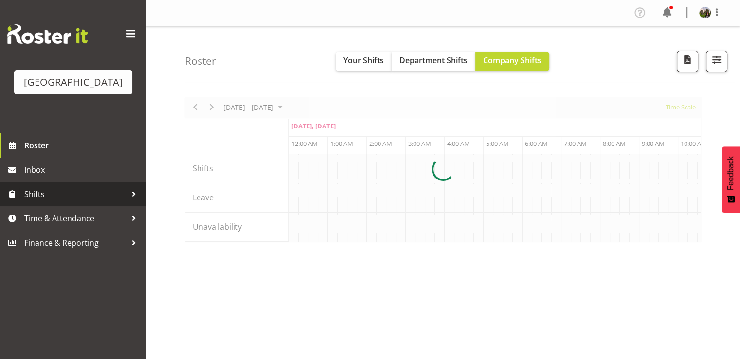
scroll to position [0, 4671]
